Goal: Task Accomplishment & Management: Manage account settings

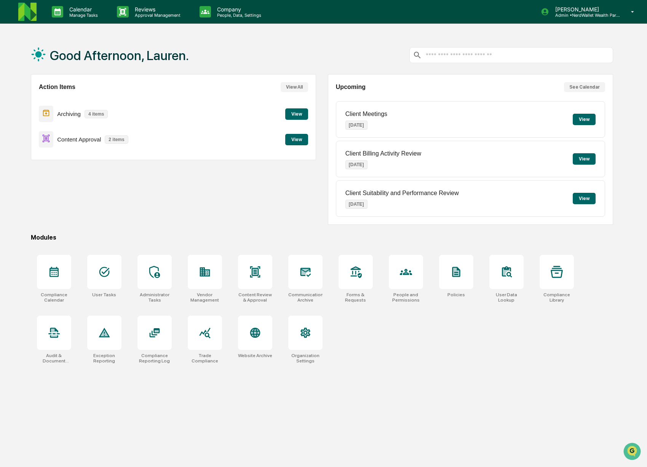
click at [299, 140] on button "View" at bounding box center [296, 139] width 23 height 11
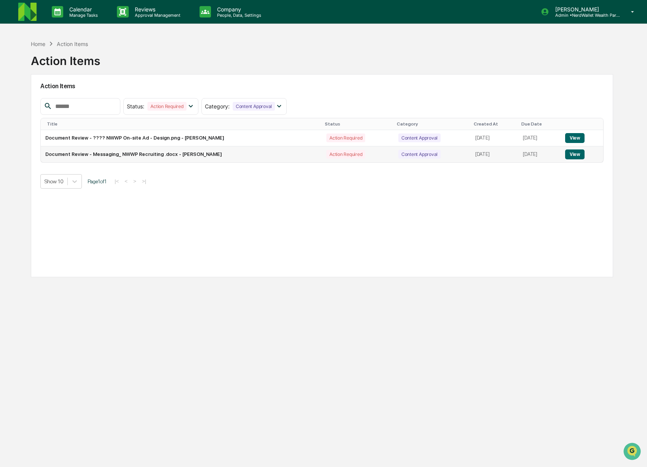
click at [574, 155] on button "View" at bounding box center [574, 155] width 19 height 10
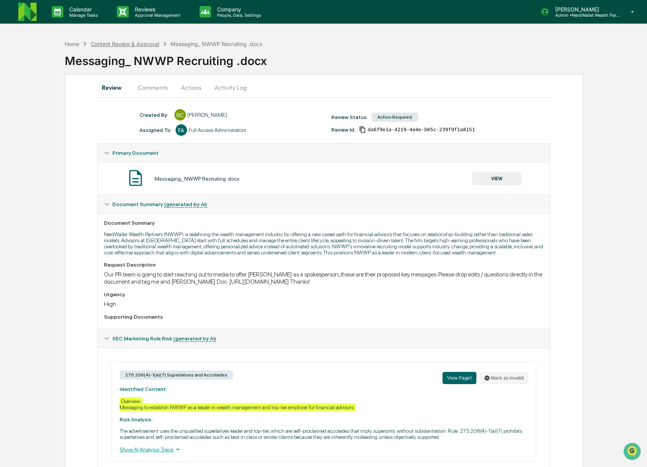
click at [113, 44] on div "Content Review & Approval" at bounding box center [125, 44] width 69 height 6
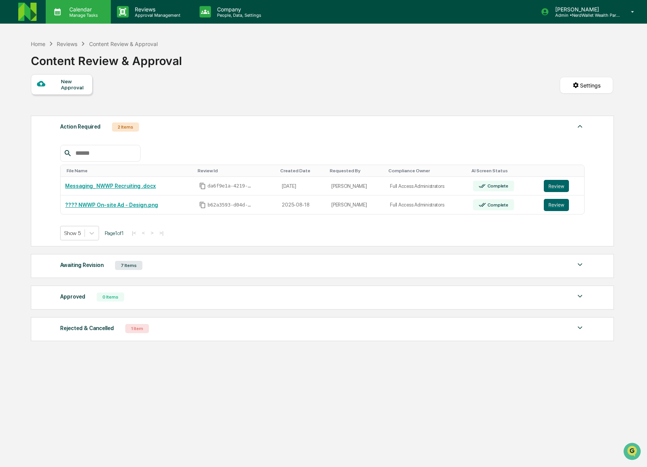
click at [81, 16] on p "Manage Tasks" at bounding box center [82, 15] width 38 height 5
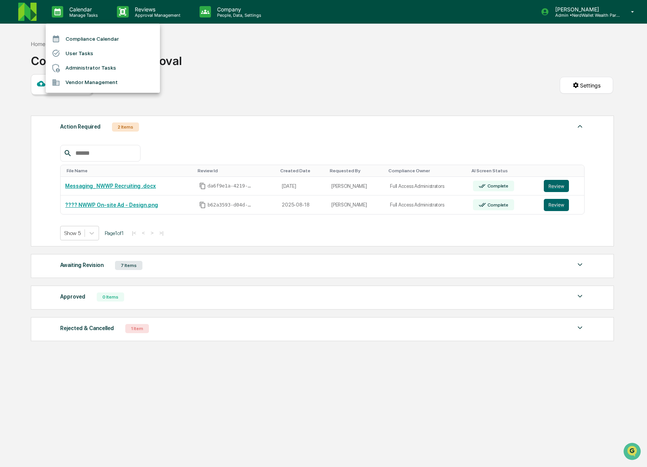
click at [81, 67] on li "Administrator Tasks" at bounding box center [103, 68] width 114 height 14
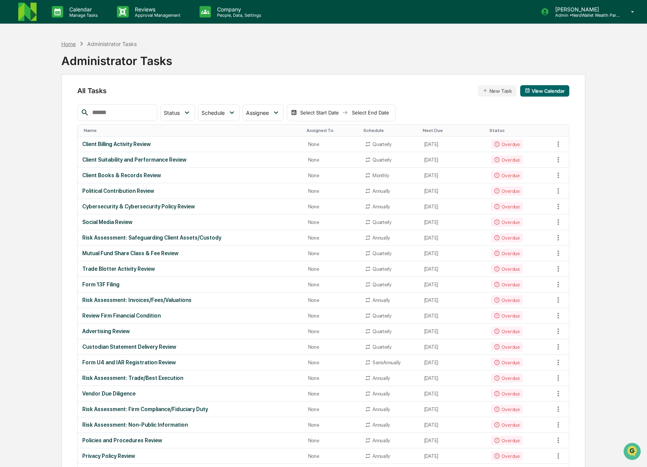
click at [64, 43] on div "Home" at bounding box center [68, 44] width 14 height 6
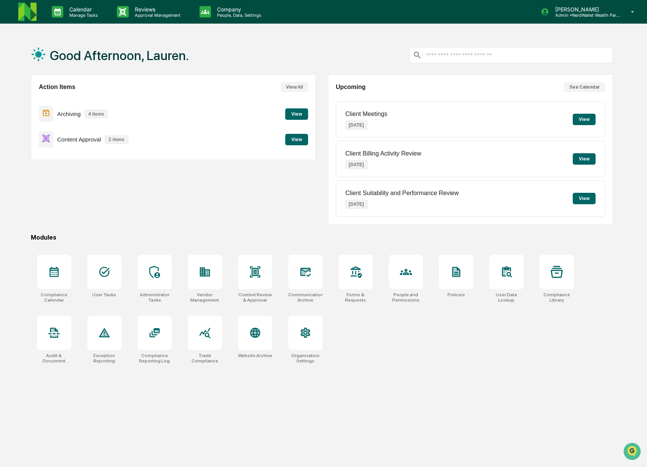
click at [296, 115] on button "View" at bounding box center [296, 113] width 23 height 11
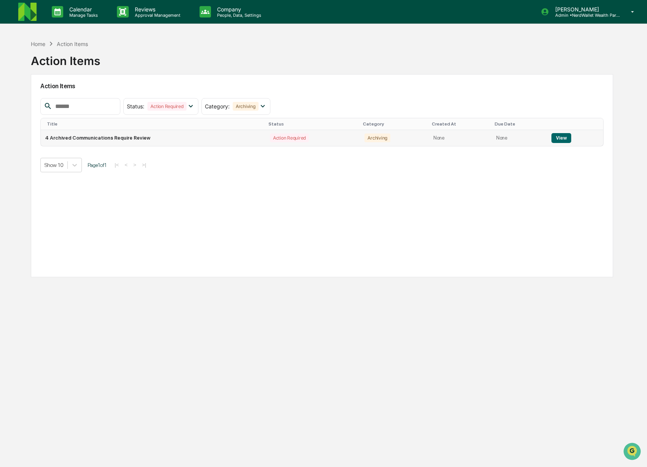
click at [563, 140] on button "View" at bounding box center [560, 138] width 19 height 10
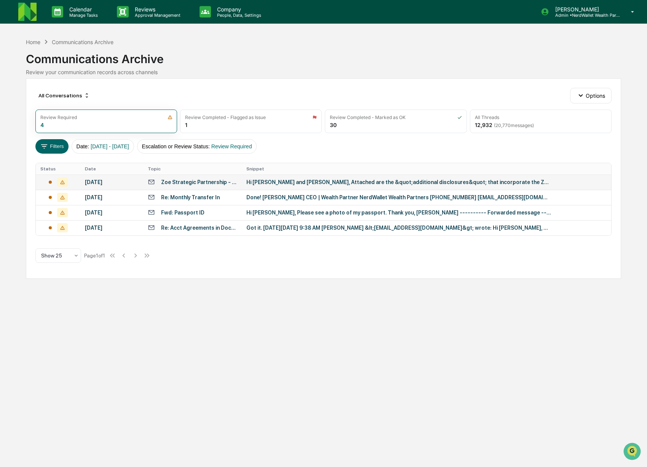
click at [340, 181] on div "Hi [PERSON_NAME] and [PERSON_NAME], Attached are the &quot;additional disclosur…" at bounding box center [398, 182] width 305 height 6
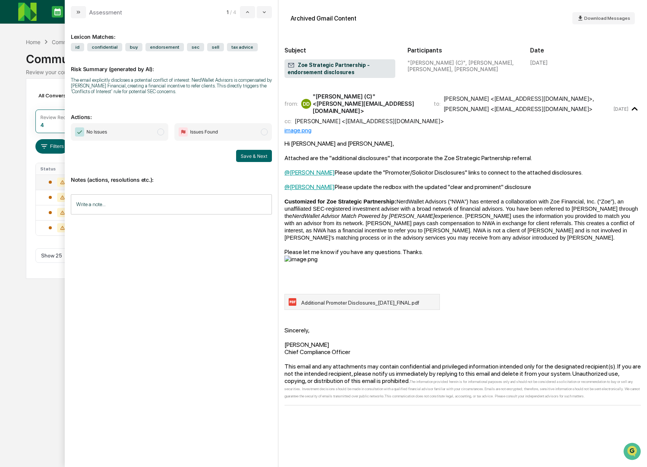
click at [380, 300] on span "Additional Promoter Disclosures_[DATE]_FINAL.pdf" at bounding box center [360, 303] width 118 height 6
click at [161, 136] on span "modal" at bounding box center [160, 132] width 7 height 7
click at [256, 156] on button "Save & Next" at bounding box center [254, 156] width 36 height 12
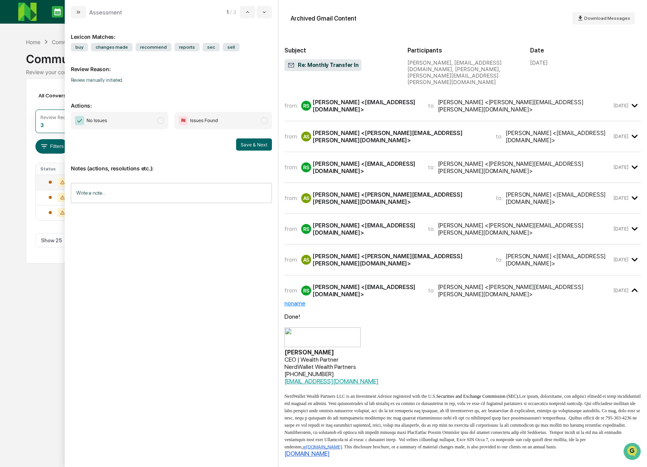
click at [345, 102] on div "[PERSON_NAME] <[EMAIL_ADDRESS][DOMAIN_NAME]>" at bounding box center [366, 106] width 106 height 14
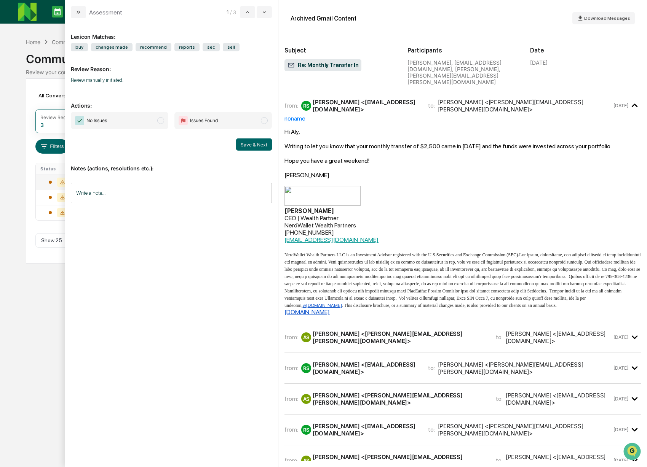
click at [407, 330] on div "[PERSON_NAME] <[PERSON_NAME][EMAIL_ADDRESS][PERSON_NAME][DOMAIN_NAME]>" at bounding box center [400, 337] width 174 height 14
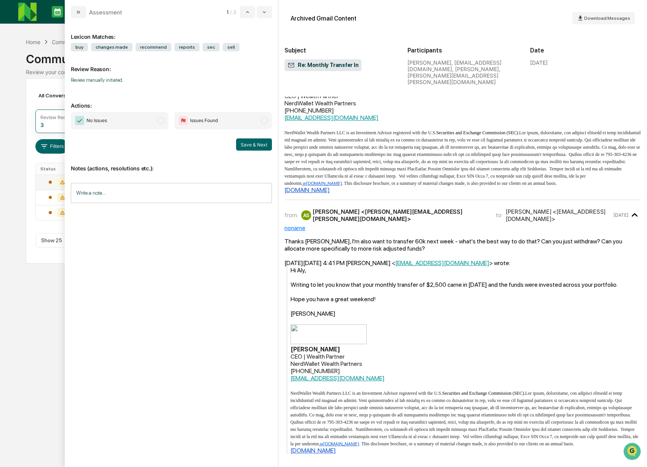
scroll to position [274, 0]
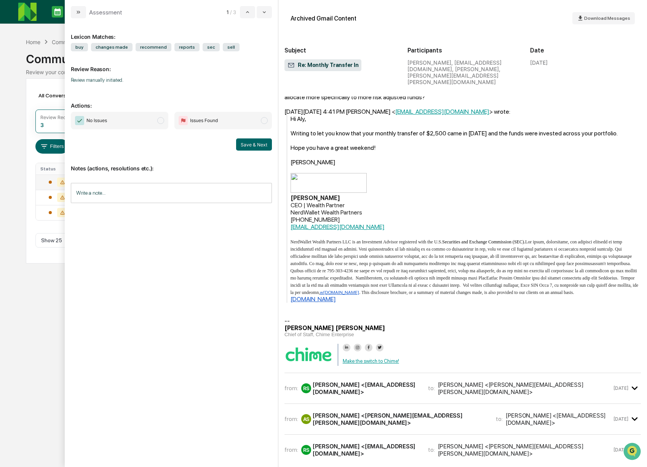
click at [386, 381] on div "[PERSON_NAME] <[EMAIL_ADDRESS][DOMAIN_NAME]>" at bounding box center [366, 388] width 106 height 14
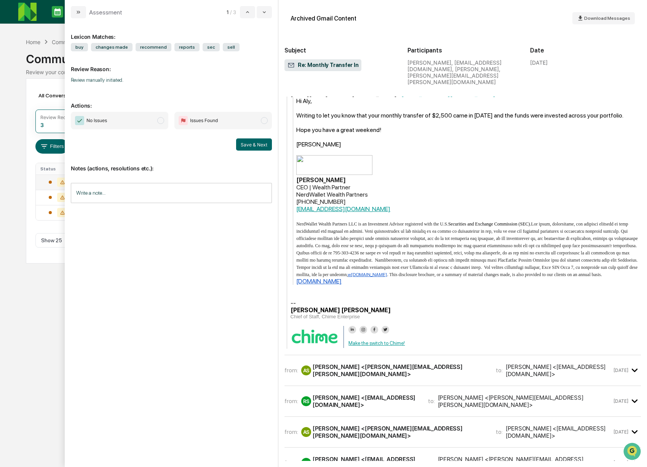
scroll to position [827, 0]
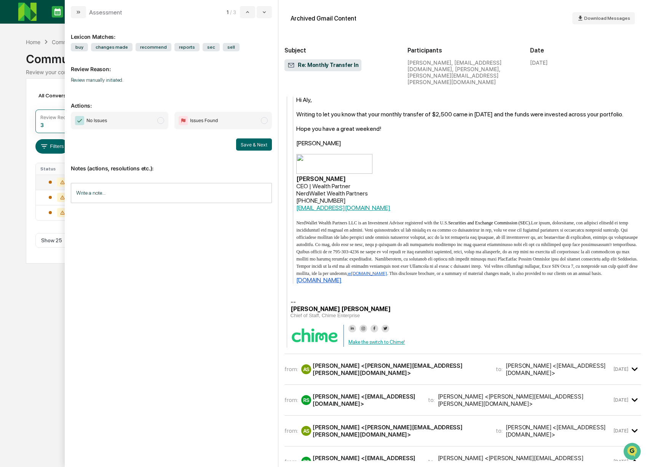
click at [387, 362] on div "[PERSON_NAME] <[PERSON_NAME][EMAIL_ADDRESS][PERSON_NAME][DOMAIN_NAME]>" at bounding box center [400, 369] width 174 height 14
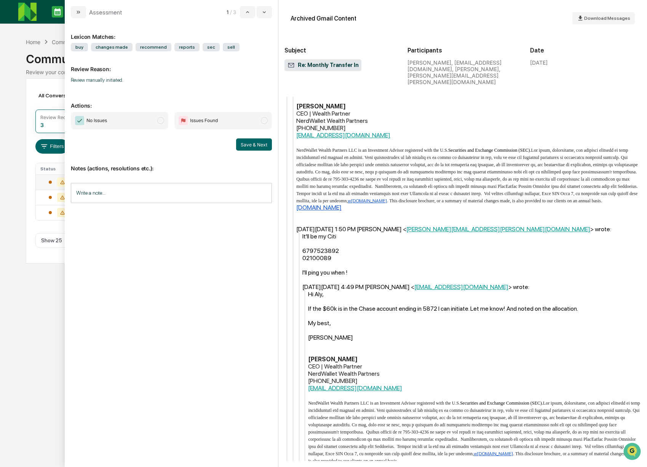
scroll to position [2037, 0]
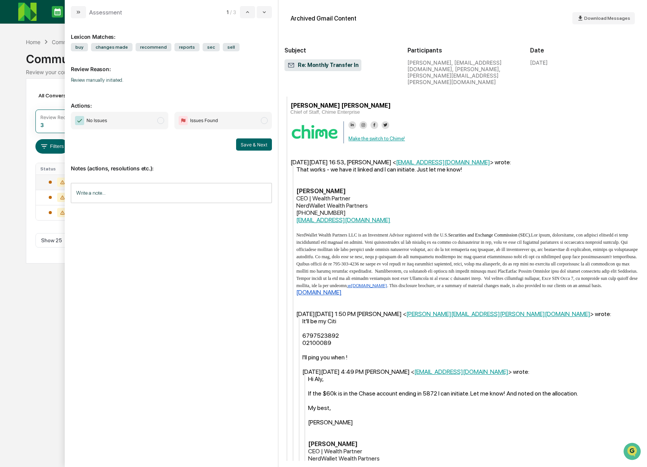
click at [32, 292] on div "Calendar Manage Tasks Reviews Approval Management Company People, Data, Setting…" at bounding box center [323, 233] width 647 height 467
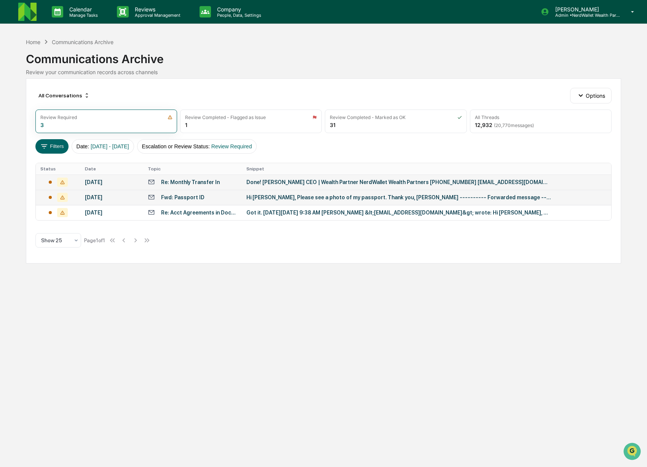
click at [313, 199] on div "Hi [PERSON_NAME], Please see a photo of my passport. Thank you, [PERSON_NAME] -…" at bounding box center [398, 198] width 305 height 6
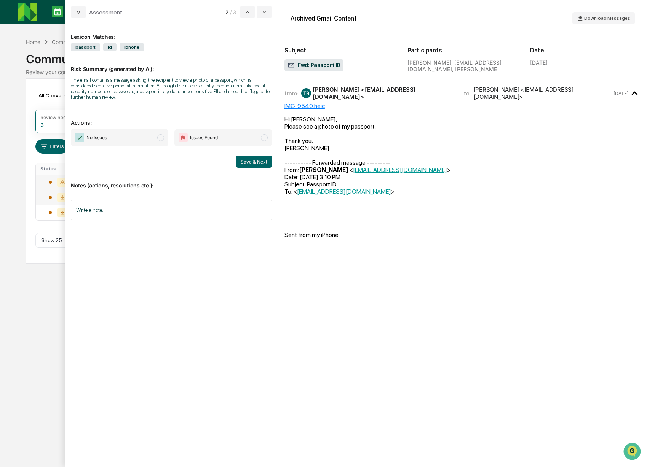
click at [308, 110] on div "IMG_9540.heic" at bounding box center [462, 105] width 356 height 7
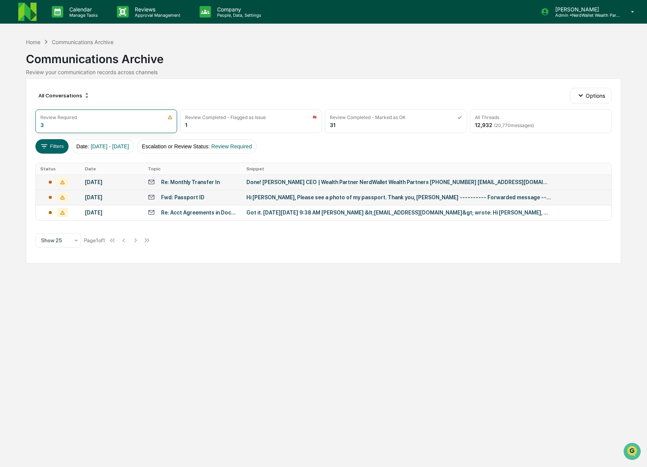
click at [11, 97] on div "Calendar Manage Tasks Reviews Approval Management Company People, Data, Setting…" at bounding box center [323, 233] width 647 height 467
click at [216, 216] on div "Re: Acct Agreements in DocuSign" at bounding box center [192, 212] width 89 height 7
